Goal: Task Accomplishment & Management: Use online tool/utility

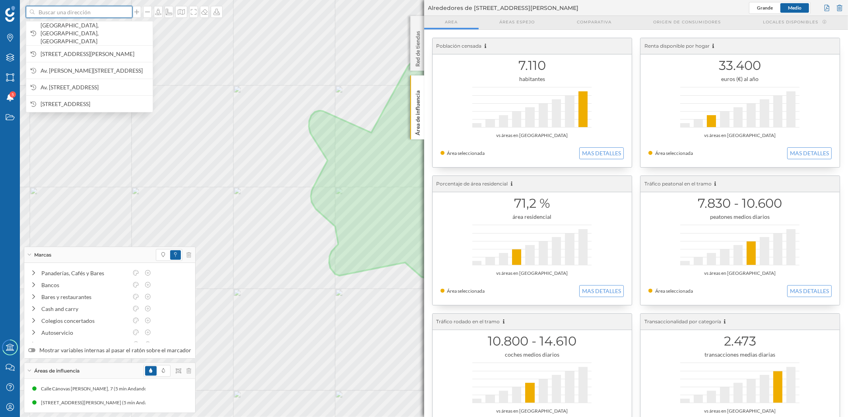
click at [72, 13] on input at bounding box center [79, 12] width 89 height 12
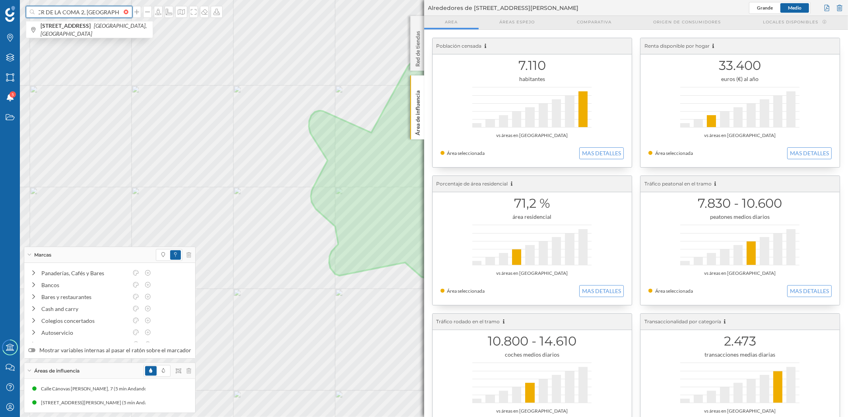
scroll to position [0, 6]
type input "CR DE LA COMA 2, [GEOGRAPHIC_DATA]"
click at [74, 25] on b "[STREET_ADDRESS]" at bounding box center [67, 25] width 52 height 7
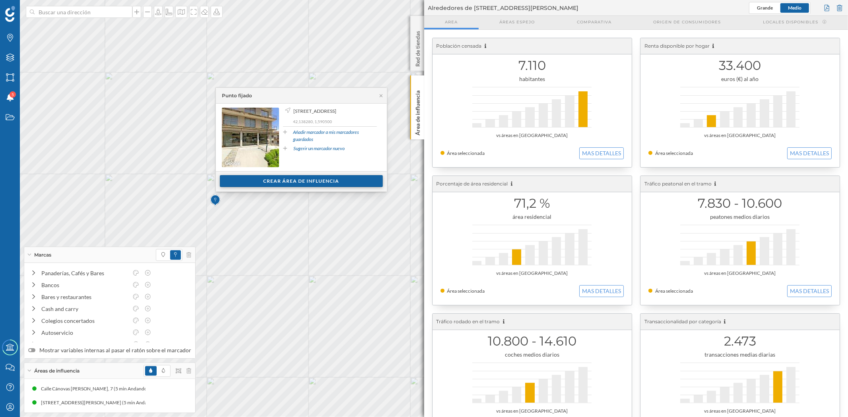
click at [297, 181] on div "Crear área de influencia" at bounding box center [301, 181] width 163 height 12
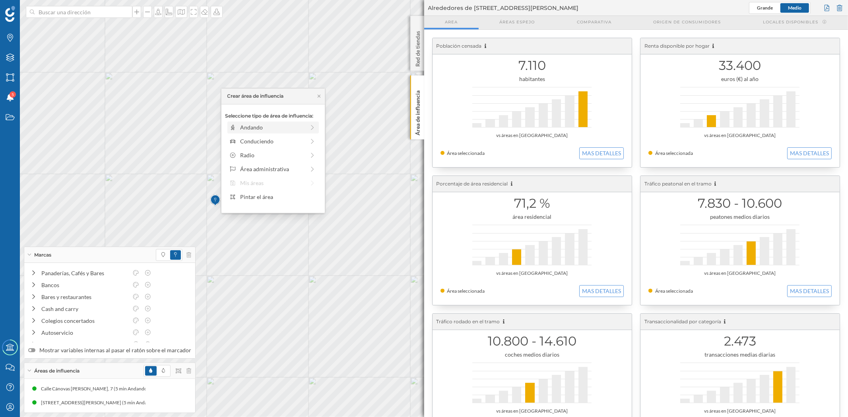
click at [250, 128] on div "Andando" at bounding box center [272, 127] width 65 height 8
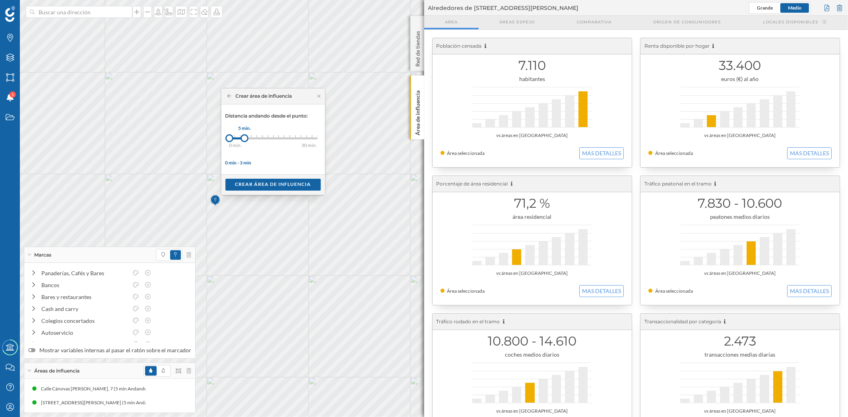
drag, startPoint x: 233, startPoint y: 136, endPoint x: 245, endPoint y: 136, distance: 11.2
click at [245, 136] on div at bounding box center [245, 138] width 8 height 8
click at [274, 187] on div "Crear área de influencia" at bounding box center [272, 185] width 95 height 12
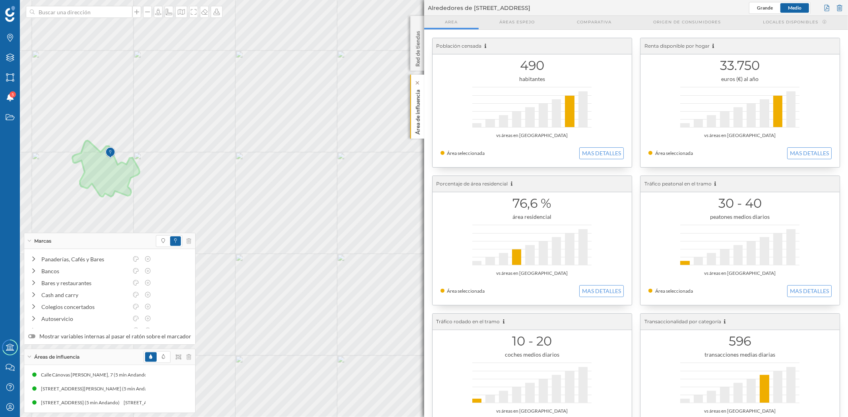
click at [417, 124] on p "Área de influencia" at bounding box center [417, 111] width 8 height 48
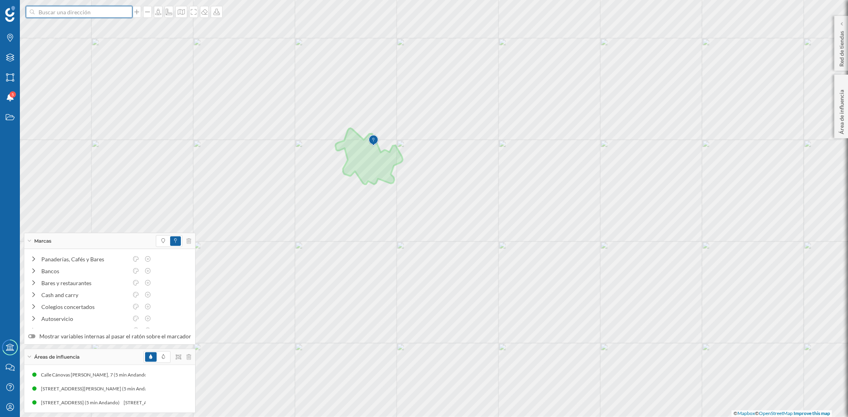
click at [44, 10] on input at bounding box center [79, 12] width 89 height 12
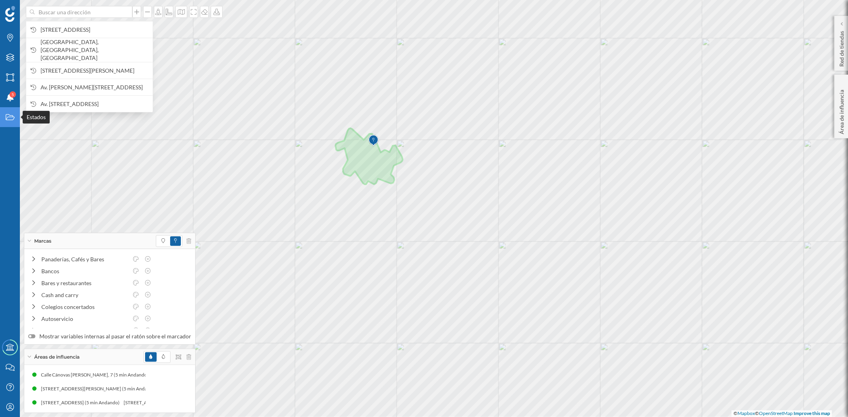
click at [7, 122] on div "Estados" at bounding box center [10, 117] width 20 height 20
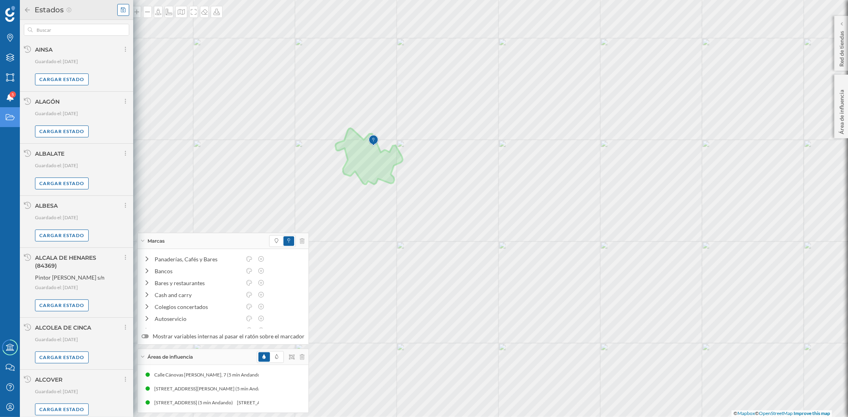
click at [122, 10] on icon at bounding box center [123, 10] width 5 height 6
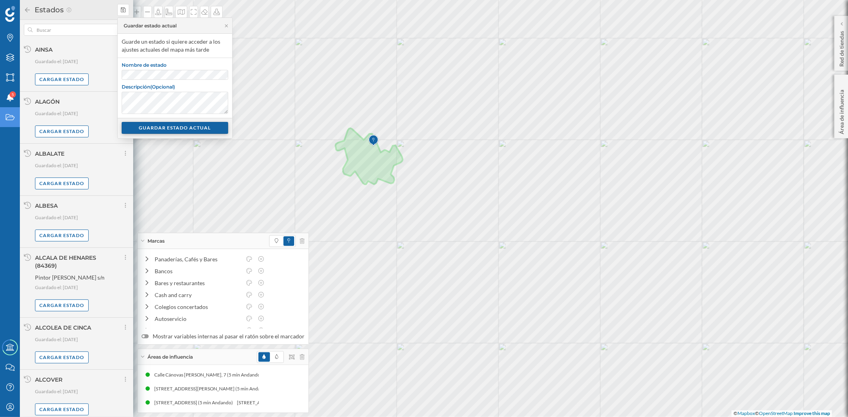
click at [164, 125] on div "GUARDAR ESTADO ACTUAL" at bounding box center [175, 128] width 107 height 12
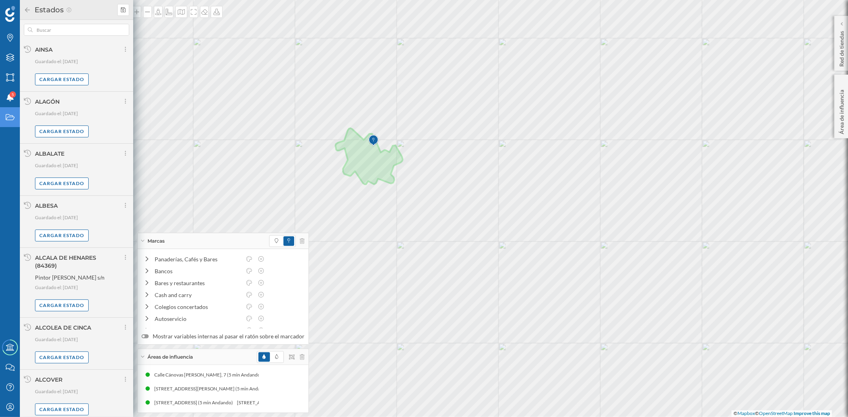
drag, startPoint x: 27, startPoint y: 8, endPoint x: 50, endPoint y: 48, distance: 45.8
click at [26, 8] on icon at bounding box center [27, 10] width 7 height 6
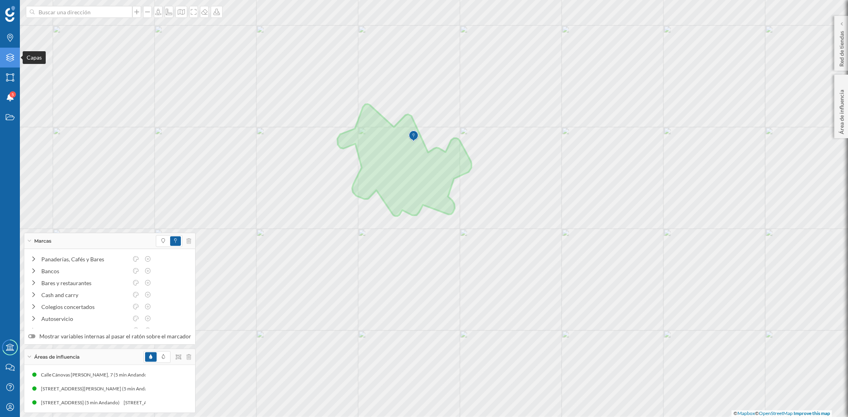
click at [10, 56] on icon "Capas" at bounding box center [10, 58] width 10 height 8
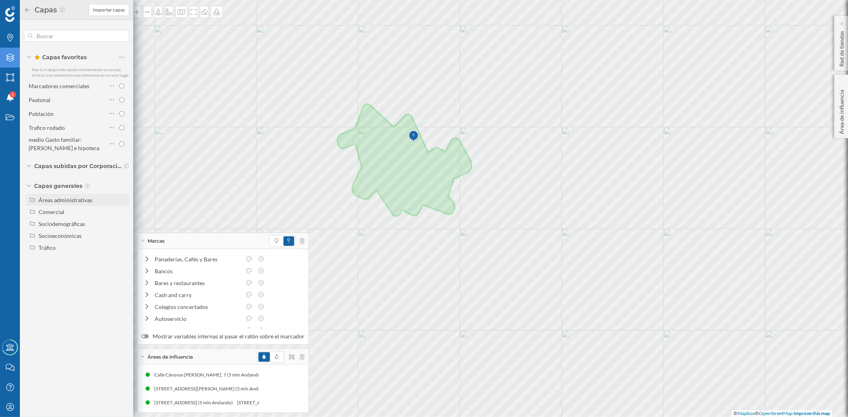
click at [76, 200] on div "Áreas administrativas" at bounding box center [66, 200] width 54 height 7
click at [122, 235] on input "Municipio" at bounding box center [123, 235] width 5 height 5
radio input "true"
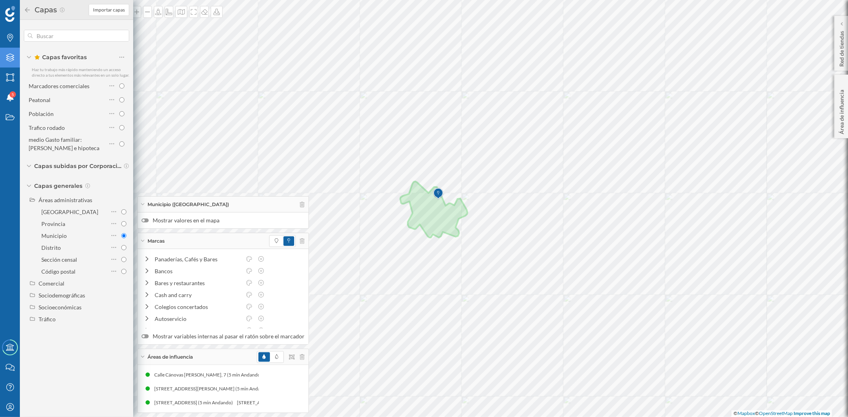
click at [146, 221] on div at bounding box center [145, 221] width 7 height 4
click at [0, 0] on input "Mostrar valores en el mapa" at bounding box center [0, 0] width 0 height 0
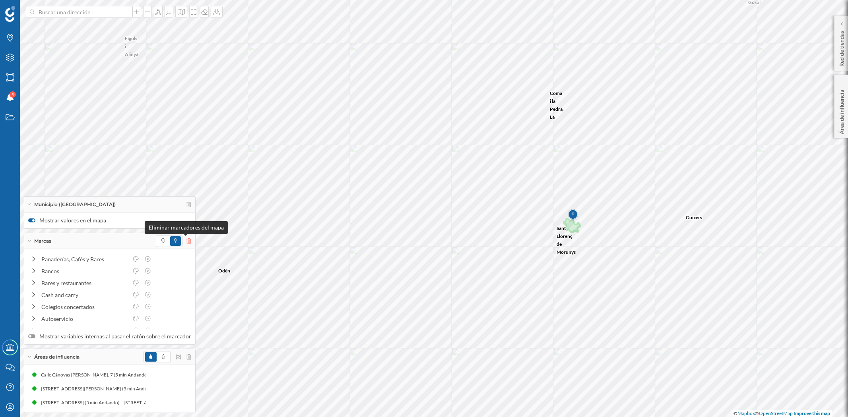
click at [186, 241] on icon at bounding box center [188, 242] width 5 height 6
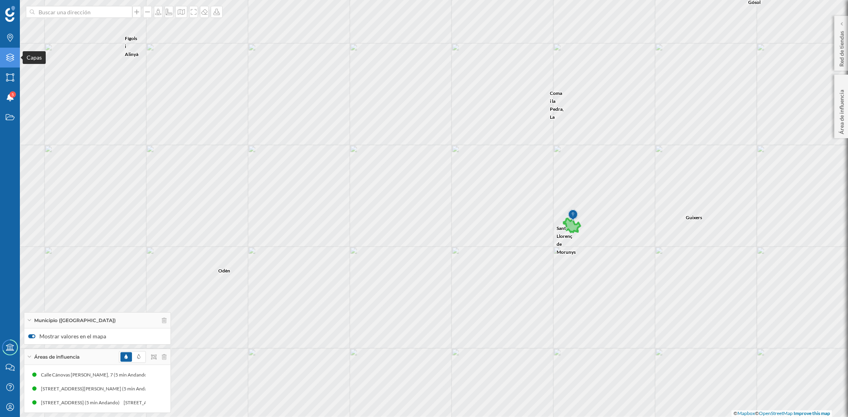
click at [13, 49] on div "Capas" at bounding box center [10, 58] width 20 height 20
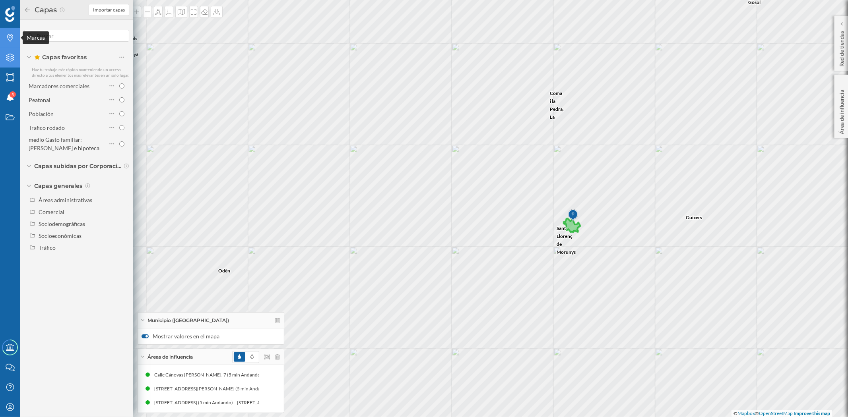
click at [8, 34] on icon at bounding box center [10, 38] width 6 height 8
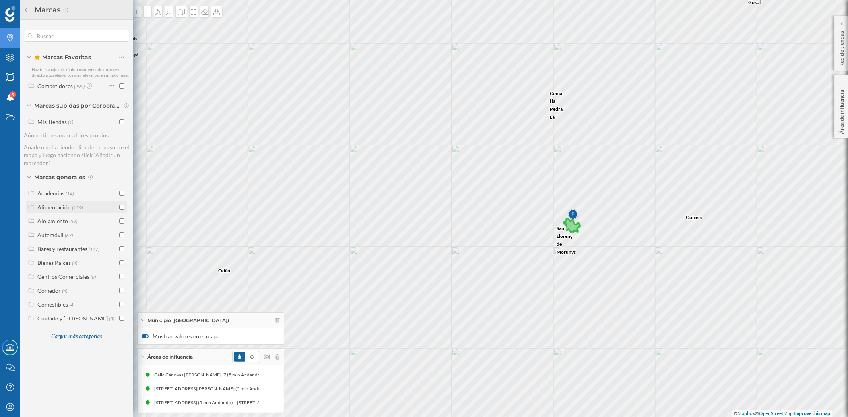
click at [121, 208] on input "checkbox" at bounding box center [121, 207] width 5 height 5
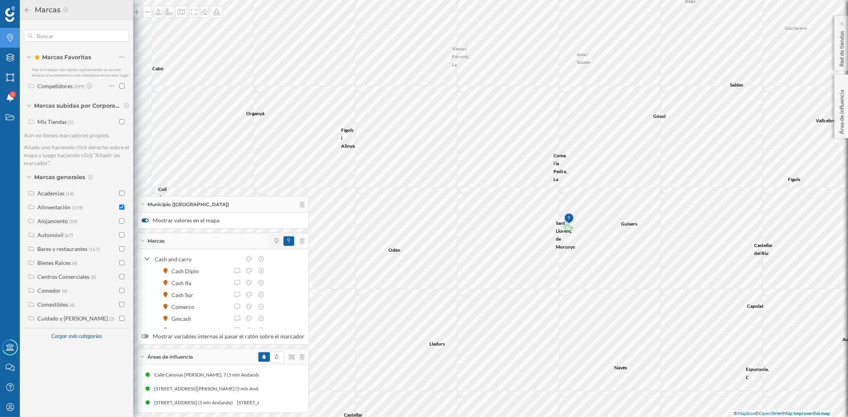
click at [271, 244] on span at bounding box center [277, 242] width 12 height 10
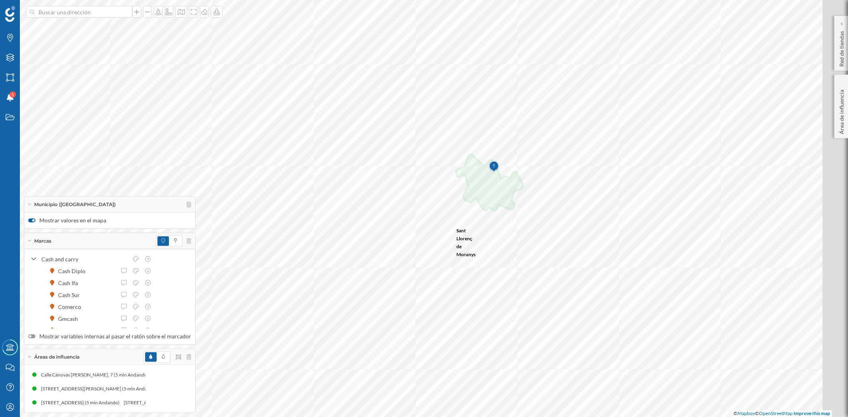
click at [104, 28] on div at bounding box center [104, 28] width 0 height 0
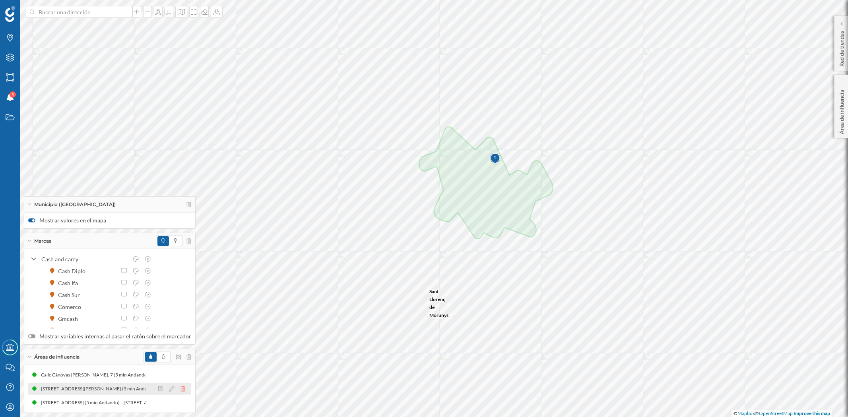
click at [181, 390] on icon at bounding box center [183, 389] width 5 height 6
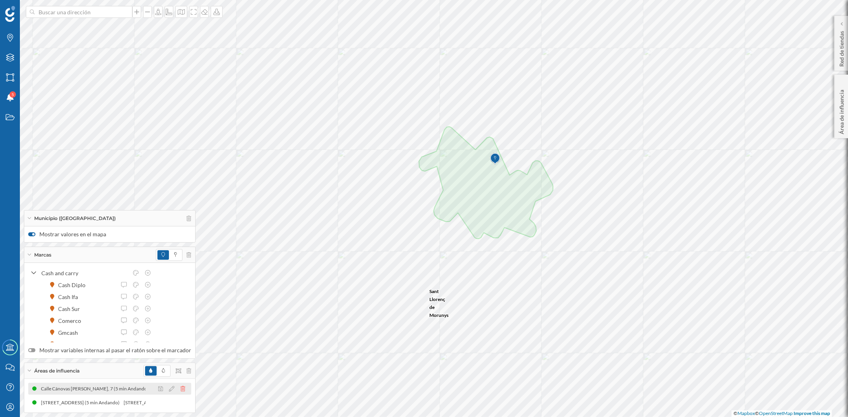
click at [181, 388] on icon at bounding box center [183, 389] width 5 height 6
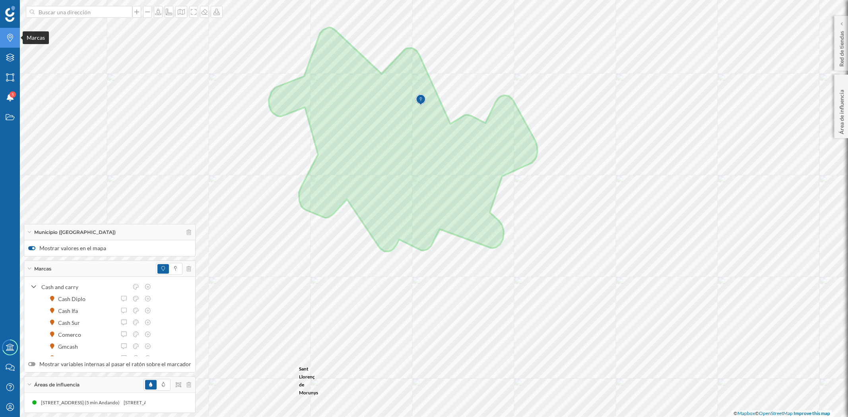
click at [14, 41] on icon "Marcas" at bounding box center [10, 38] width 10 height 8
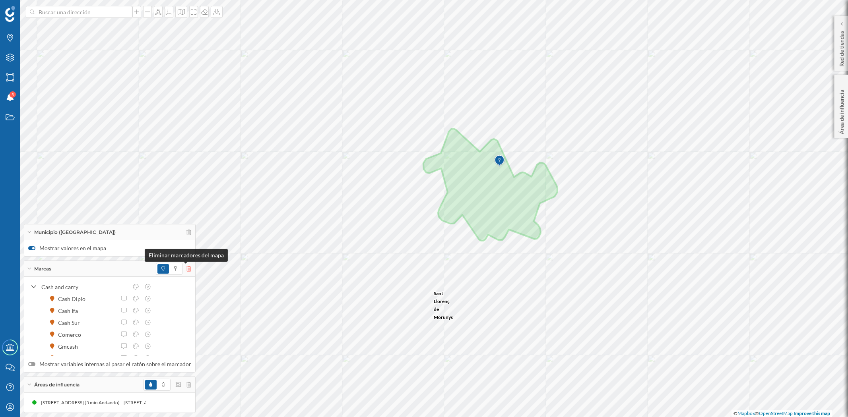
click at [186, 266] on icon at bounding box center [188, 269] width 5 height 6
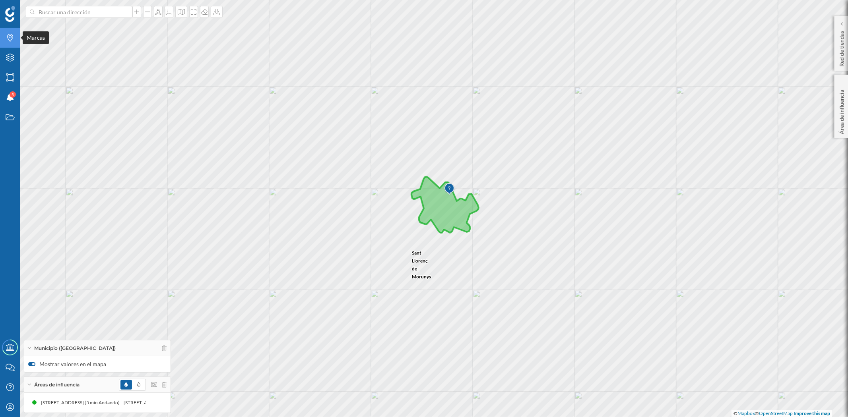
click at [14, 41] on icon "Marcas" at bounding box center [10, 38] width 10 height 8
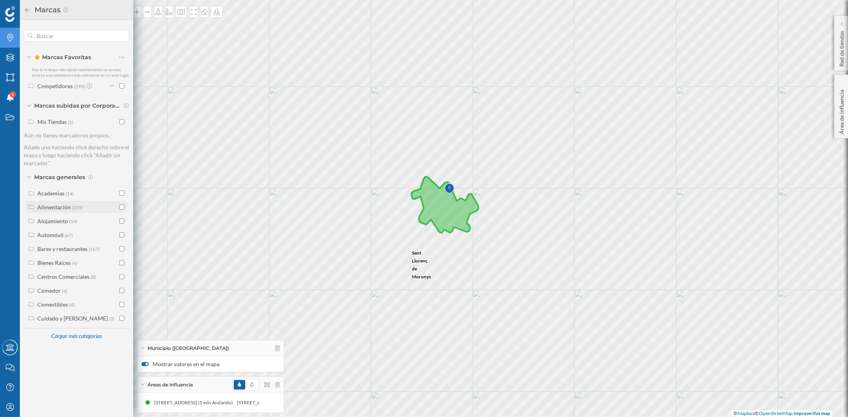
click at [124, 205] on input "checkbox" at bounding box center [121, 207] width 5 height 5
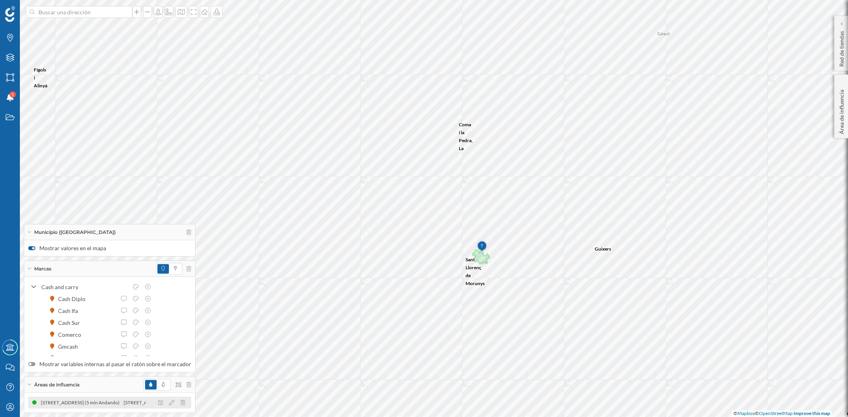
click at [121, 407] on div "[STREET_ADDRESS] (5 min Andando)" at bounding box center [81, 403] width 83 height 8
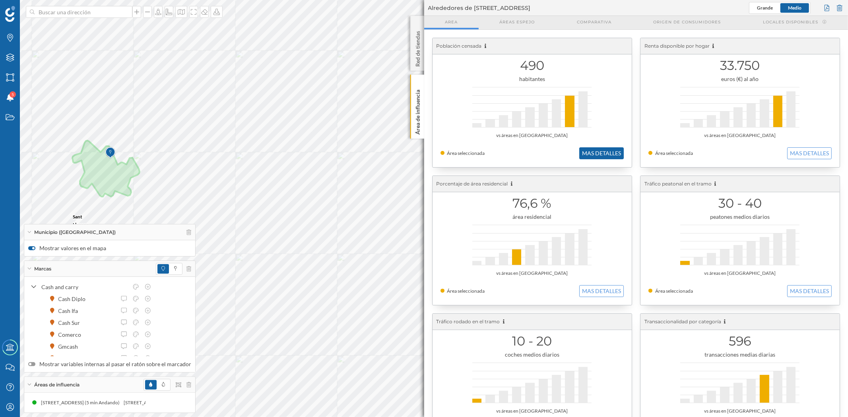
click at [606, 154] on button "MAS DETALLES" at bounding box center [601, 154] width 45 height 12
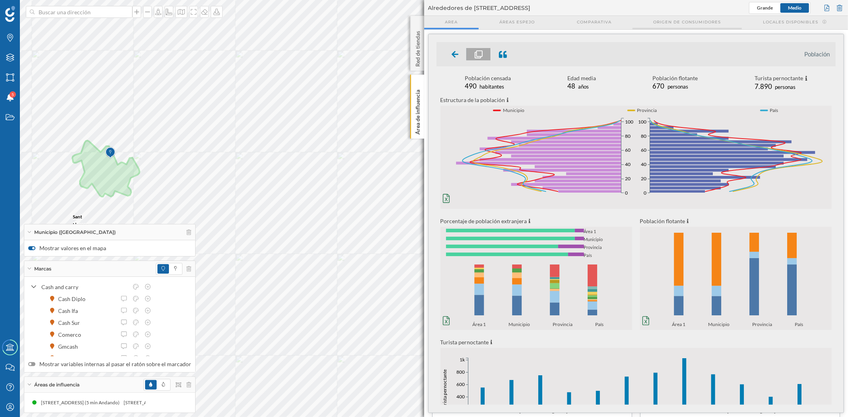
click at [687, 25] on span "Origen de consumidores" at bounding box center [687, 22] width 68 height 6
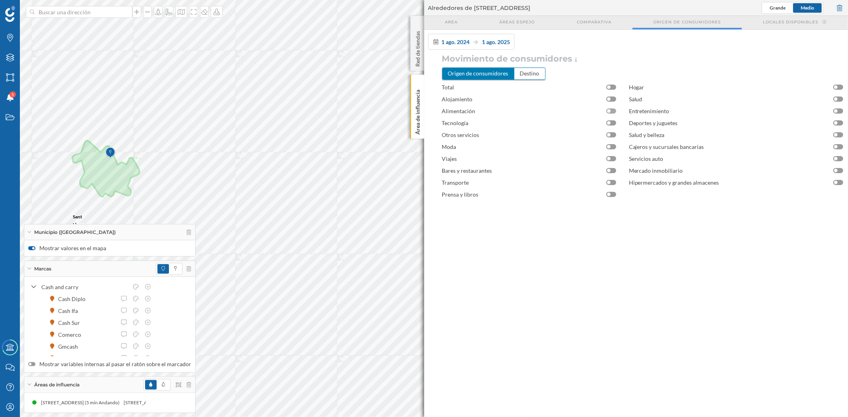
click at [613, 110] on div at bounding box center [611, 111] width 10 height 5
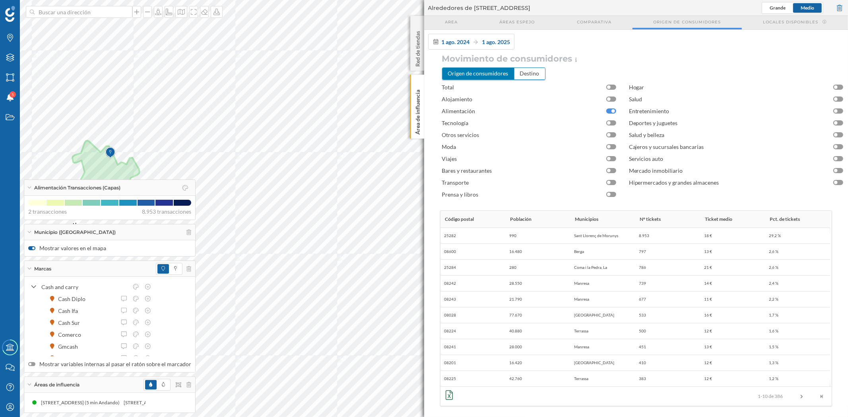
scroll to position [1, 0]
click at [419, 111] on p "Área de influencia" at bounding box center [417, 111] width 8 height 48
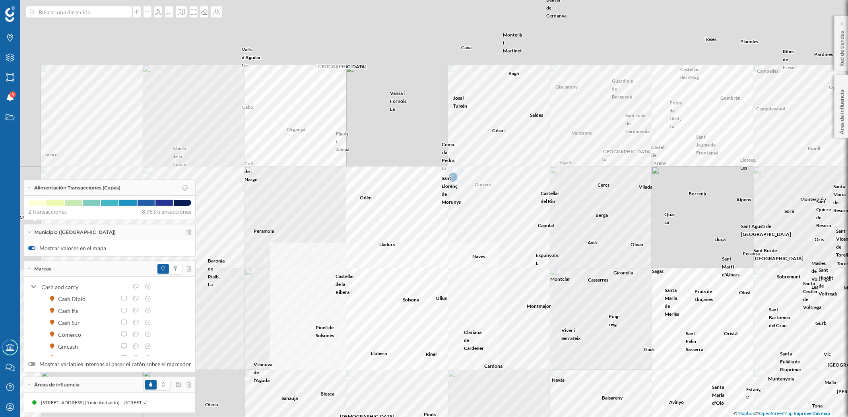
click at [493, 233] on div "Olius [GEOGRAPHIC_DATA] Cabó [GEOGRAPHIC_DATA] [GEOGRAPHIC_DATA] [GEOGRAPHIC_DA…" at bounding box center [424, 208] width 848 height 417
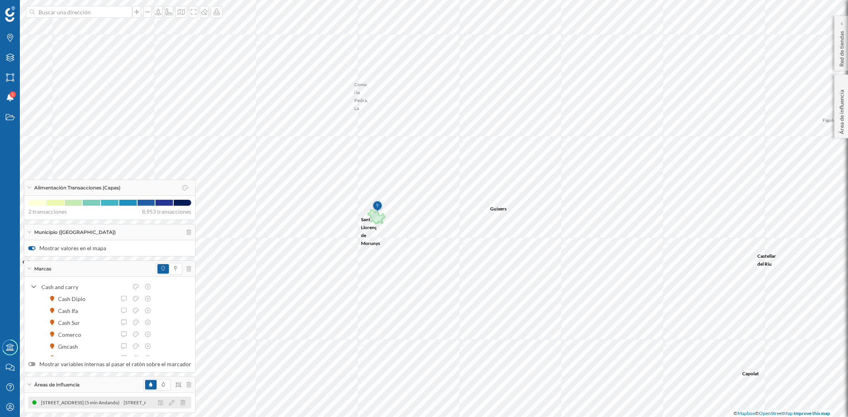
click at [101, 403] on div "[STREET_ADDRESS] (5 min Andando)" at bounding box center [81, 403] width 83 height 8
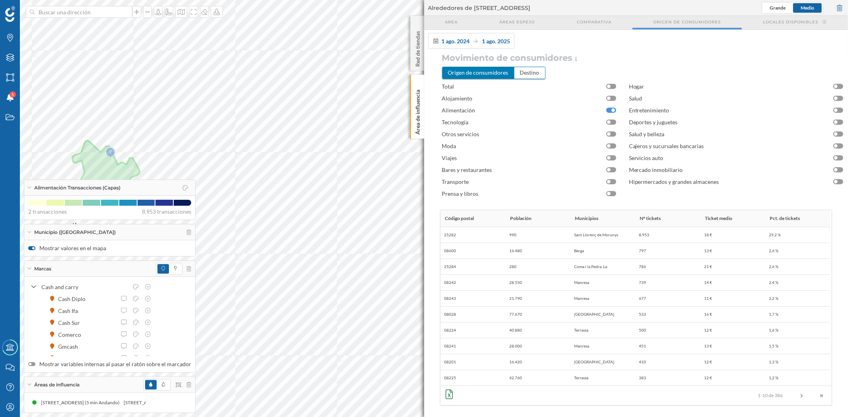
click at [609, 112] on div at bounding box center [611, 110] width 10 height 5
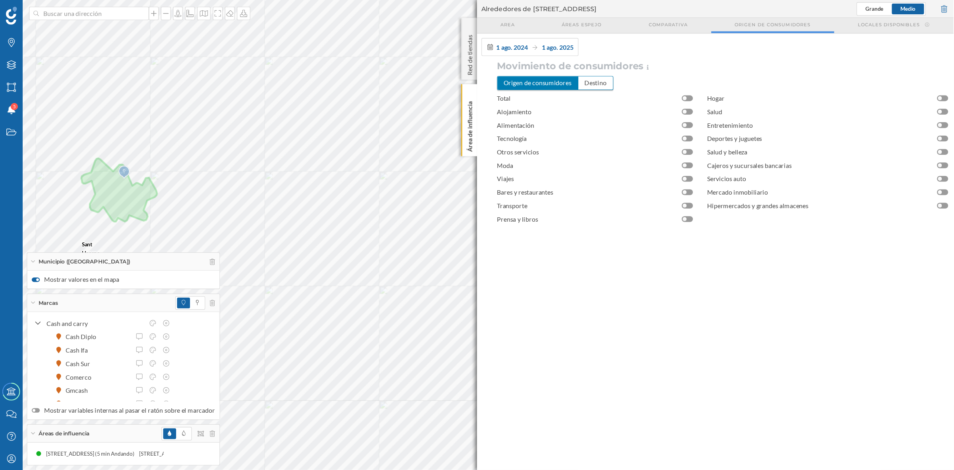
scroll to position [0, 0]
click at [447, 21] on span "Area" at bounding box center [451, 22] width 13 height 6
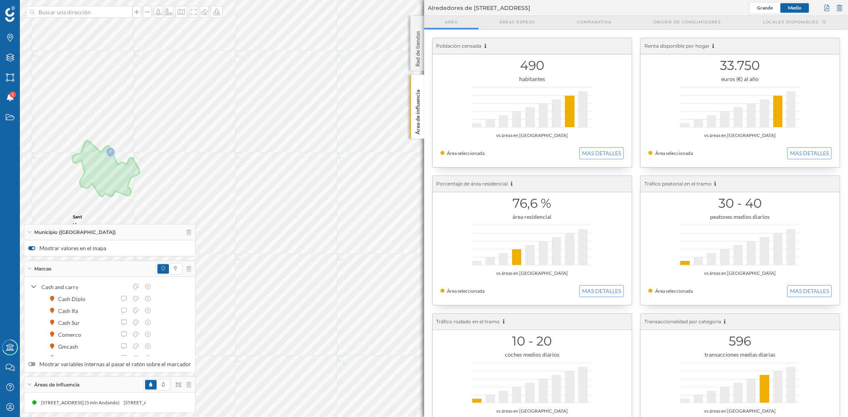
click at [585, 146] on div "490 habitantes vs áreas en [GEOGRAPHIC_DATA] Área seleccionada MAS DETALLES" at bounding box center [532, 102] width 199 height 129
click at [584, 151] on button "MAS DETALLES" at bounding box center [601, 154] width 45 height 12
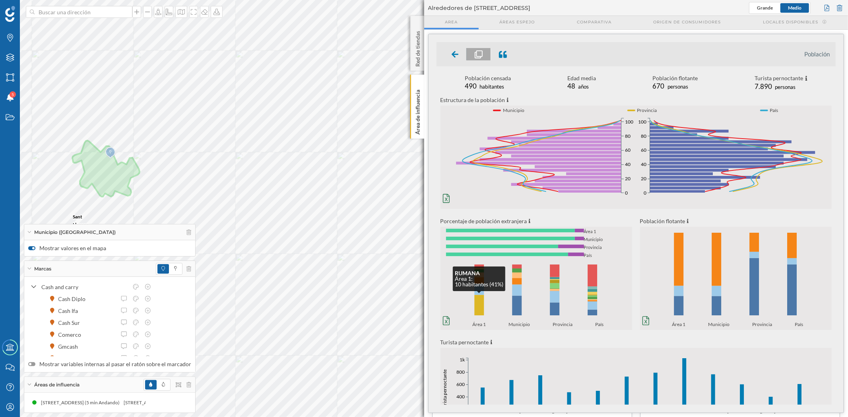
click at [478, 307] on rect at bounding box center [479, 305] width 10 height 21
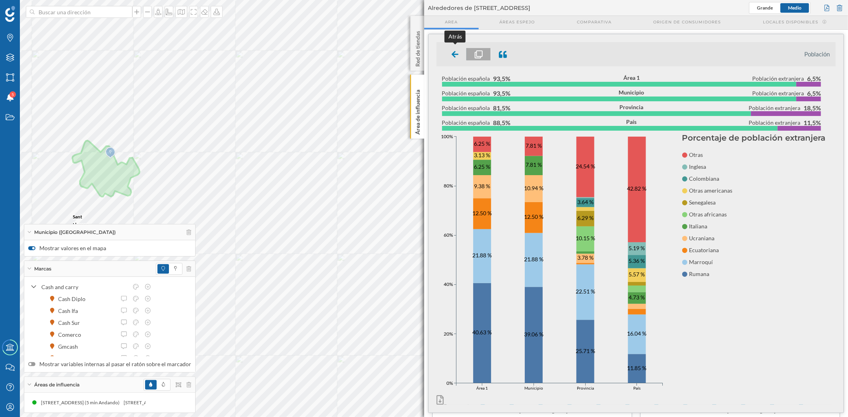
click at [452, 50] on icon at bounding box center [455, 54] width 7 height 8
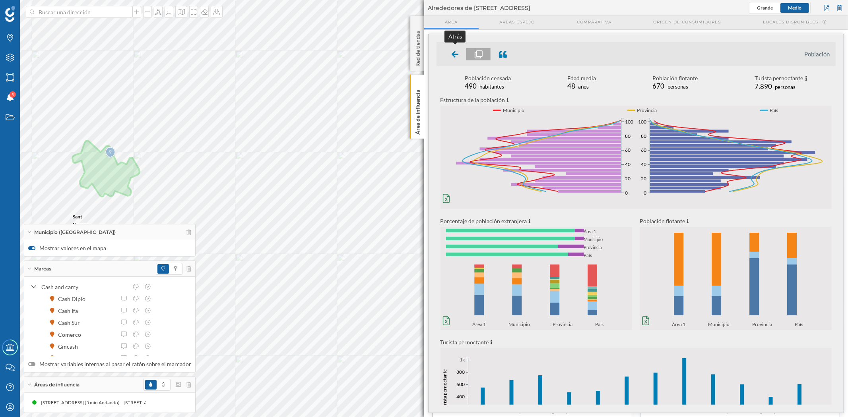
click at [455, 54] on icon at bounding box center [454, 54] width 7 height 7
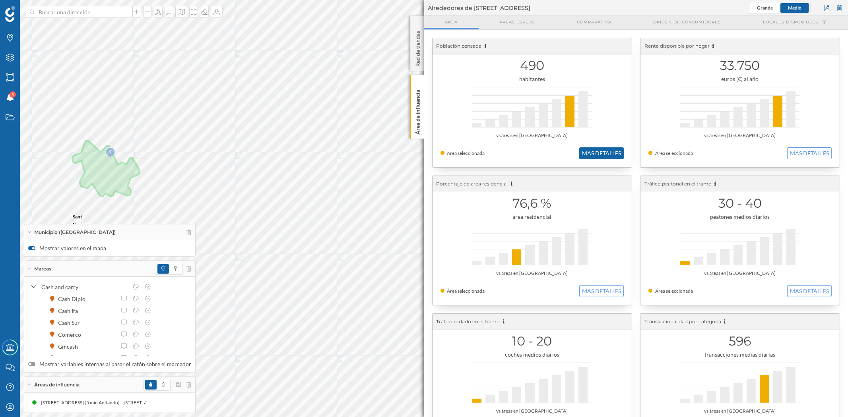
click at [606, 158] on button "MAS DETALLES" at bounding box center [601, 154] width 45 height 12
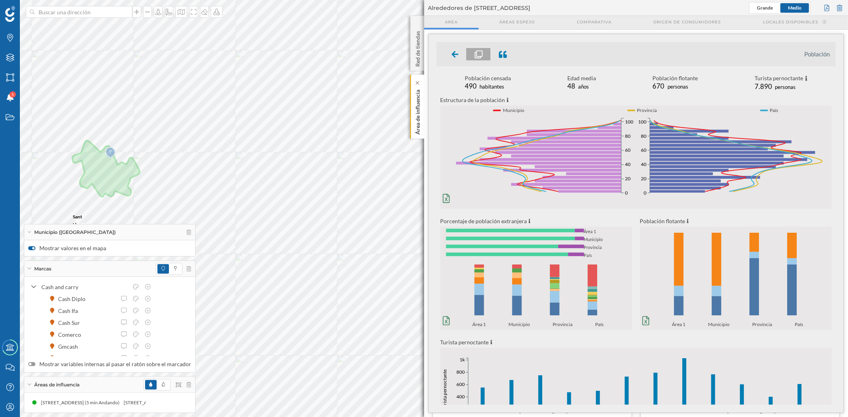
click at [419, 114] on p "Área de influencia" at bounding box center [417, 111] width 8 height 48
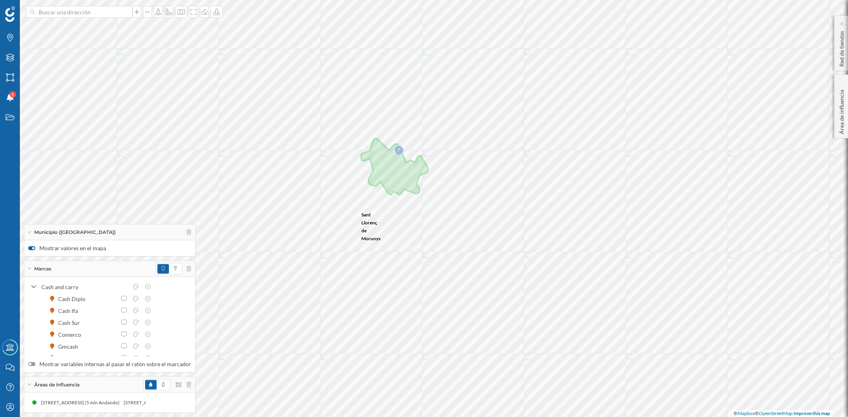
click at [182, 229] on div "Municipio ([GEOGRAPHIC_DATA])" at bounding box center [109, 233] width 171 height 16
click at [186, 251] on icon at bounding box center [188, 251] width 5 height 6
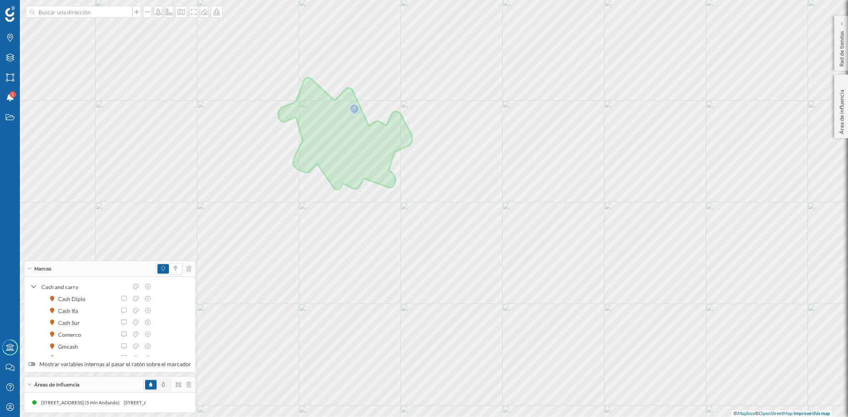
click at [162, 384] on span at bounding box center [163, 385] width 11 height 10
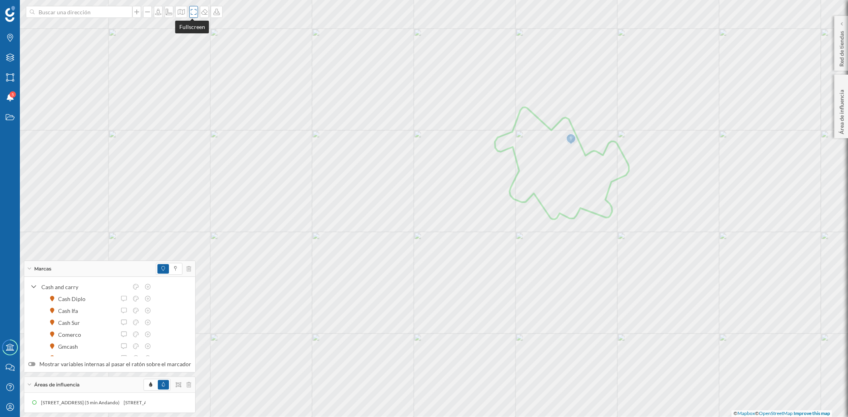
click at [192, 12] on icon at bounding box center [194, 12] width 8 height 6
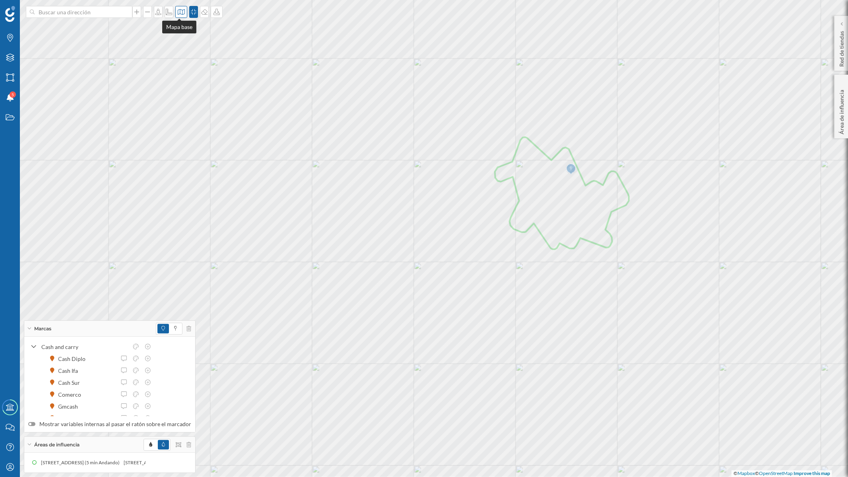
click at [179, 11] on icon at bounding box center [181, 12] width 8 height 6
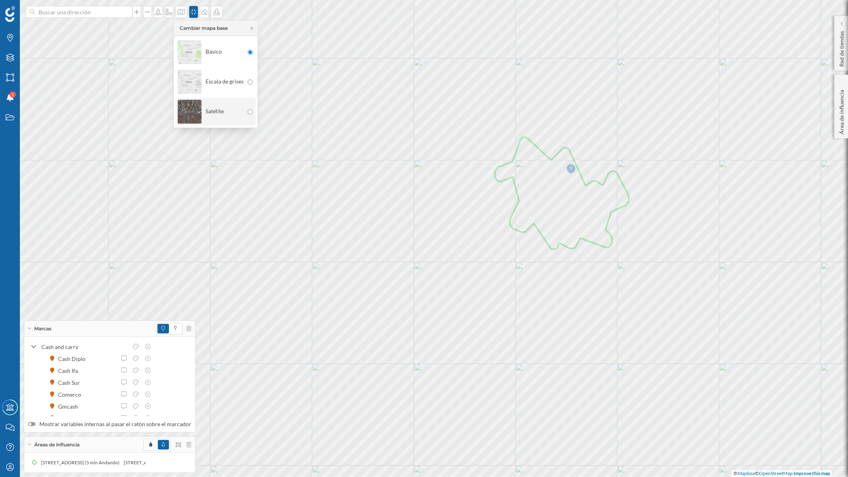
click at [189, 116] on img at bounding box center [190, 112] width 24 height 28
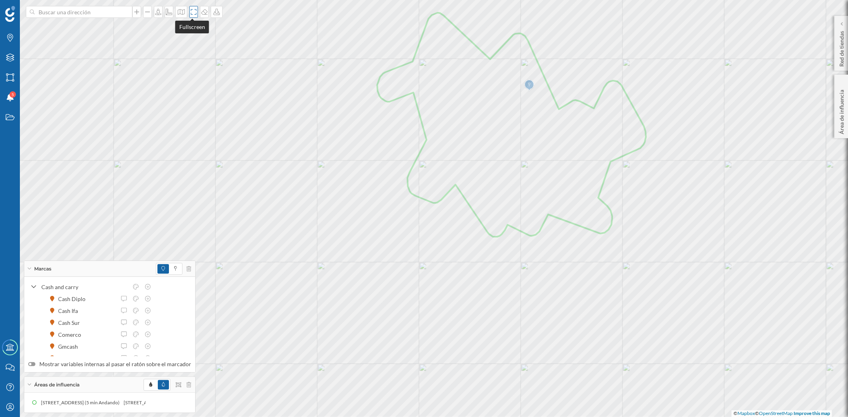
click at [191, 10] on icon at bounding box center [194, 12] width 6 height 6
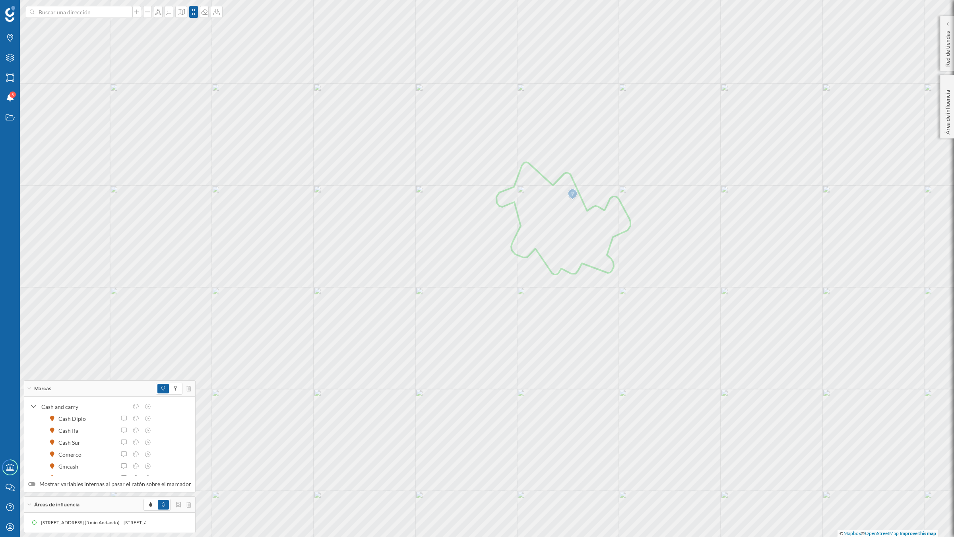
click at [31, 391] on div "Marcas" at bounding box center [109, 388] width 171 height 16
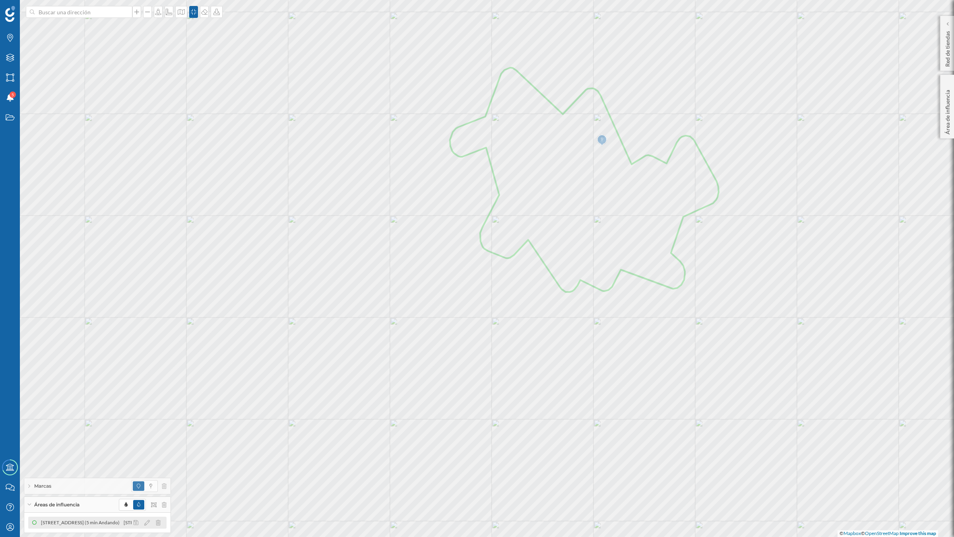
click at [148, 417] on icon at bounding box center [147, 523] width 6 height 6
click at [136, 417] on div at bounding box center [139, 454] width 8 height 8
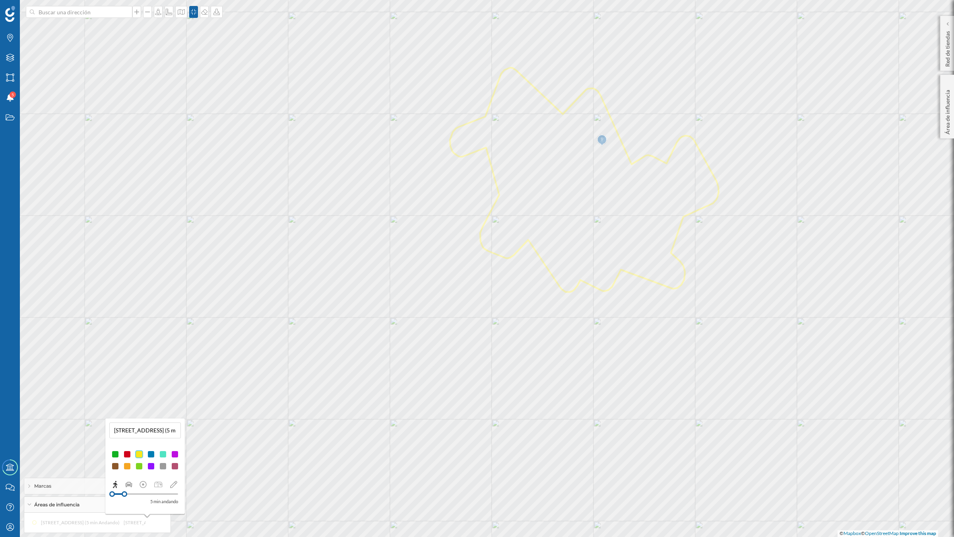
click at [161, 417] on div at bounding box center [163, 454] width 8 height 8
click at [173, 417] on div at bounding box center [175, 454] width 8 height 8
click at [146, 417] on div at bounding box center [145, 460] width 72 height 24
click at [150, 417] on div at bounding box center [151, 466] width 8 height 8
click at [139, 417] on div at bounding box center [139, 466] width 8 height 8
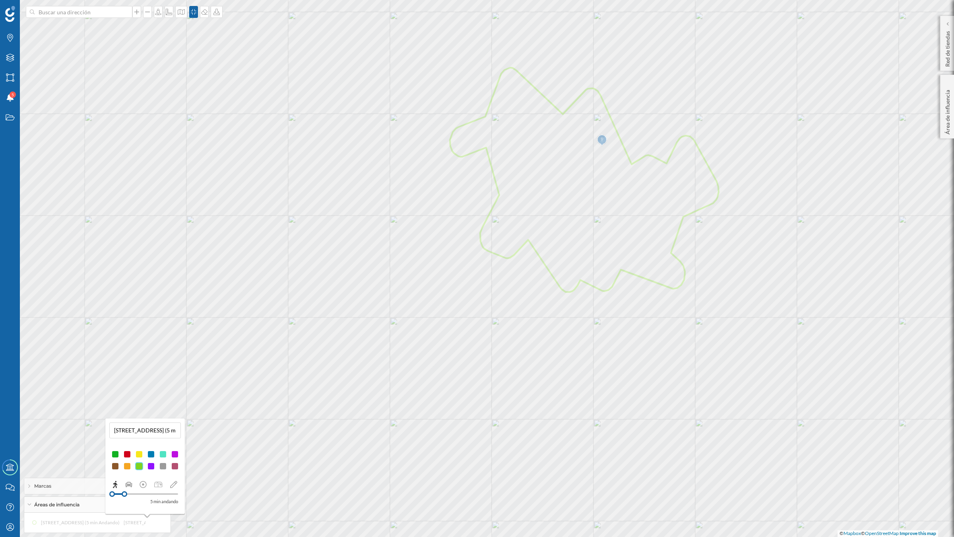
click at [128, 417] on div at bounding box center [127, 466] width 8 height 8
click at [138, 417] on div at bounding box center [139, 454] width 8 height 8
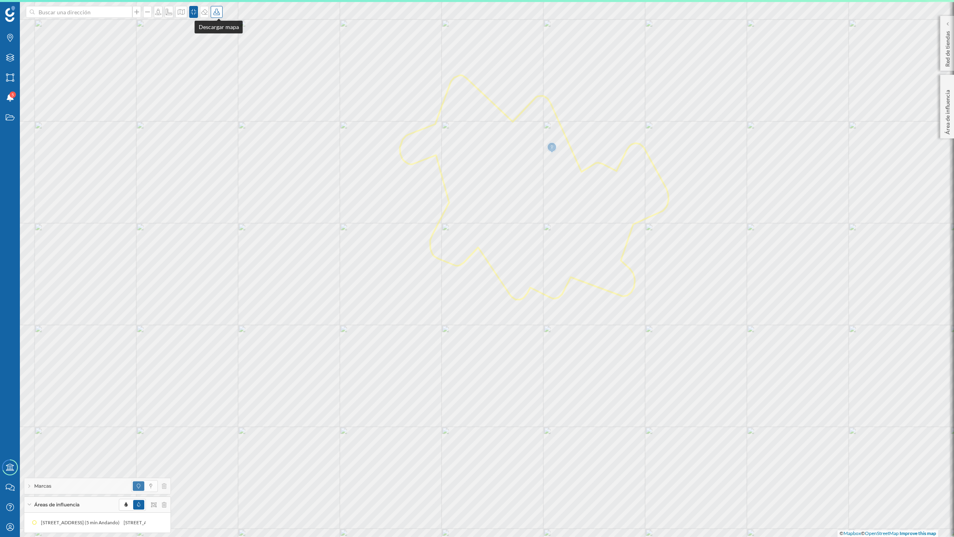
click at [218, 13] on icon at bounding box center [217, 12] width 8 height 6
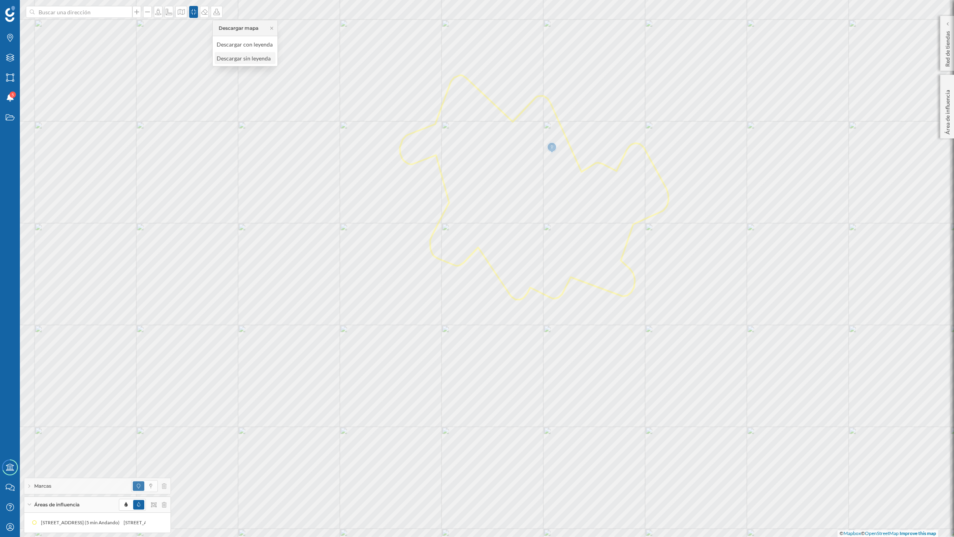
click at [238, 56] on div "Descargar sin leyenda" at bounding box center [245, 58] width 56 height 8
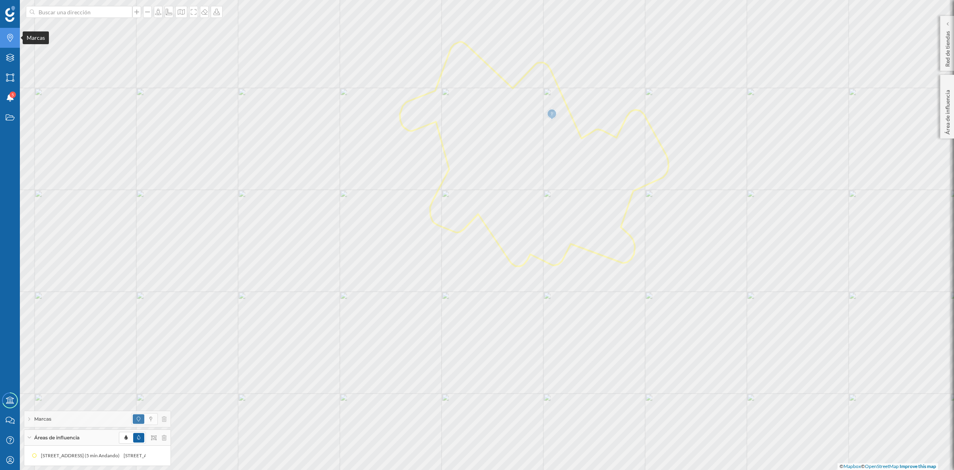
click at [10, 38] on icon at bounding box center [10, 38] width 6 height 8
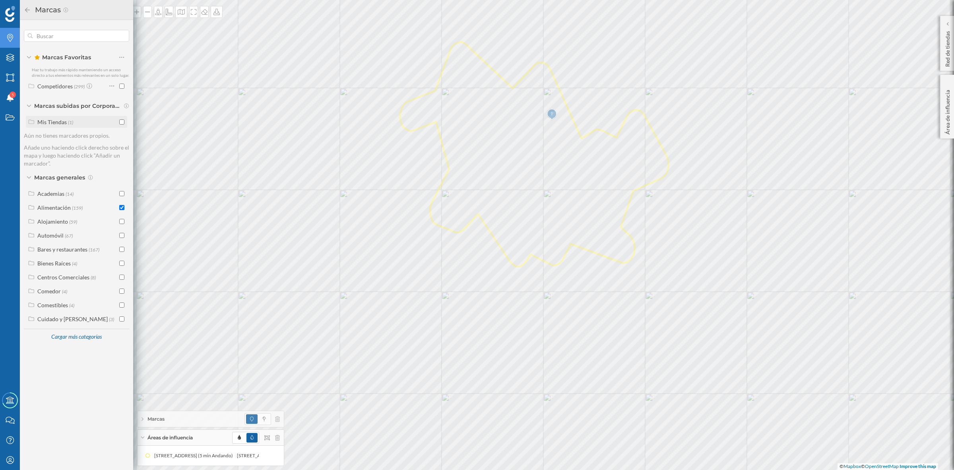
click at [122, 124] on input "checkbox" at bounding box center [121, 121] width 5 height 5
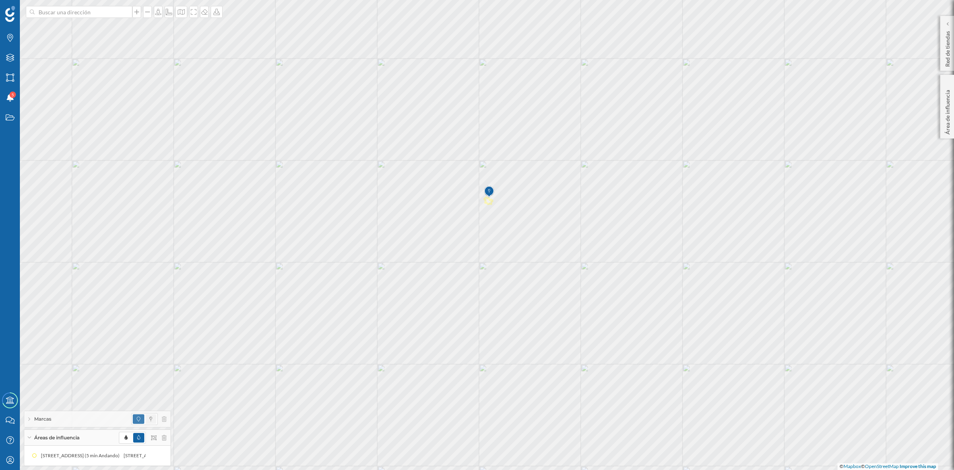
click at [153, 417] on span at bounding box center [151, 419] width 11 height 10
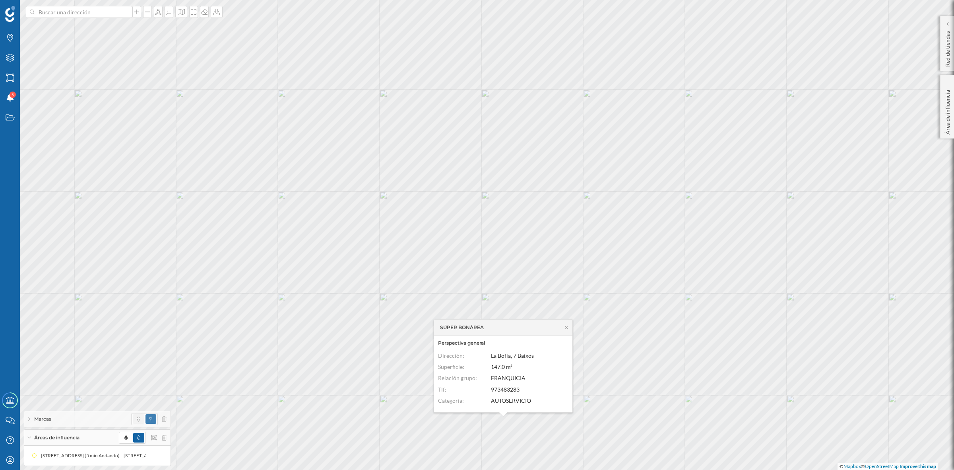
click at [133, 416] on span at bounding box center [139, 419] width 12 height 10
